Goal: Check status

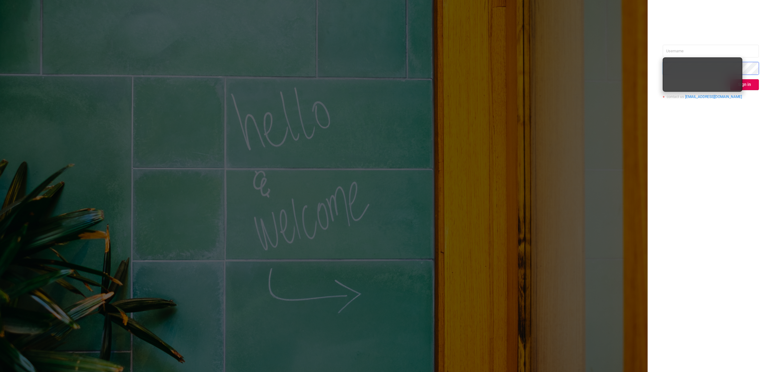
type input "[PERSON_NAME][EMAIL_ADDRESS][DOMAIN_NAME]"
drag, startPoint x: 687, startPoint y: 115, endPoint x: 688, endPoint y: 122, distance: 6.7
click at [687, 122] on div "[PERSON_NAME][EMAIL_ADDRESS][DOMAIN_NAME] Sign in contact us [EMAIL_ADDRESS][DO…" at bounding box center [711, 186] width 126 height 372
click at [738, 85] on button "Sign in" at bounding box center [744, 84] width 29 height 11
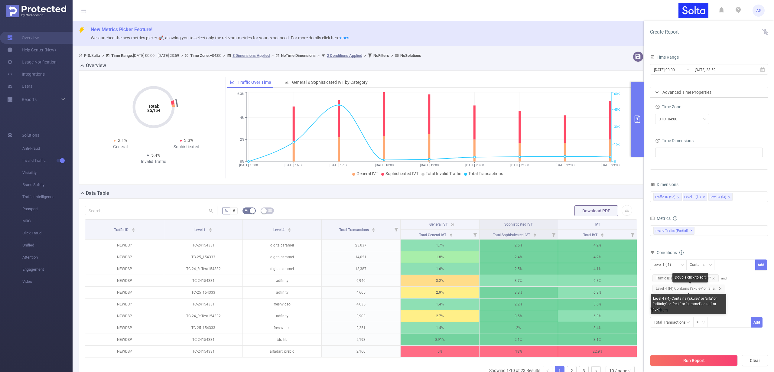
click at [720, 288] on icon "icon: close" at bounding box center [720, 288] width 3 height 3
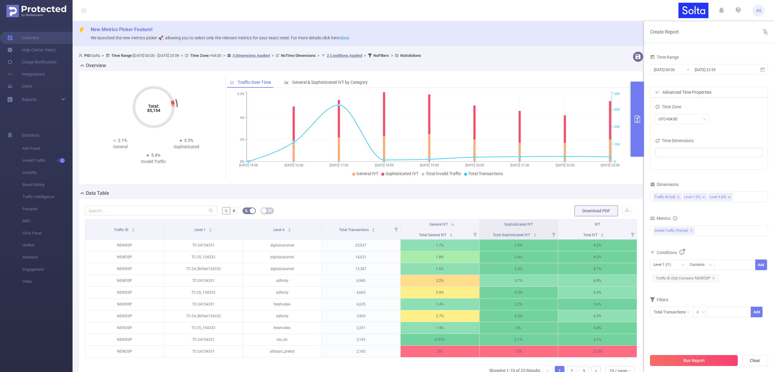
click at [693, 362] on button "Run Report" at bounding box center [694, 360] width 88 height 11
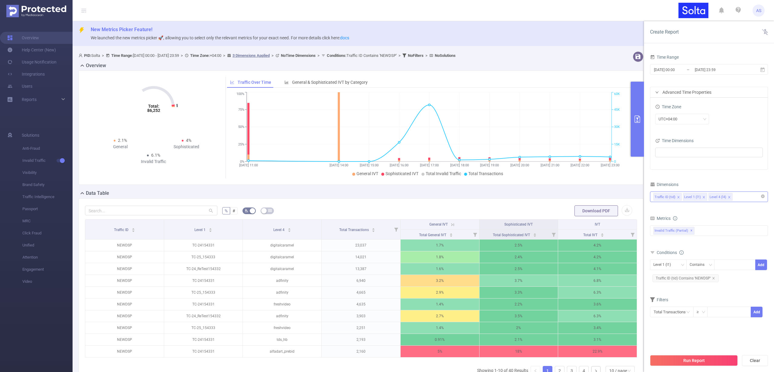
click at [728, 196] on icon "icon: close" at bounding box center [729, 197] width 3 height 3
click at [682, 360] on button "Run Report" at bounding box center [694, 360] width 88 height 11
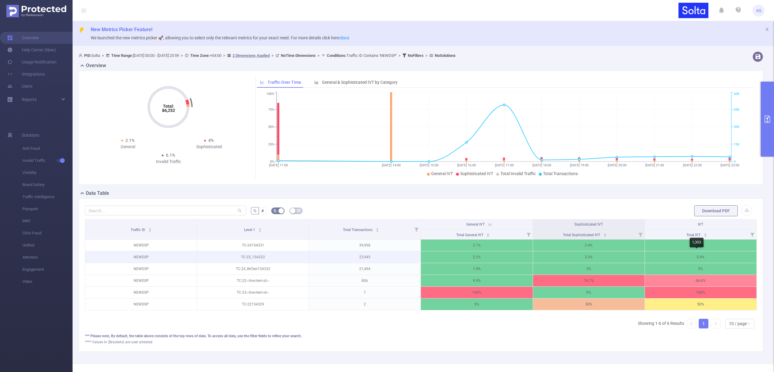
click at [698, 257] on p "5.4%" at bounding box center [701, 256] width 112 height 11
click at [488, 224] on icon at bounding box center [489, 224] width 3 height 3
